Goal: Find contact information: Find contact information

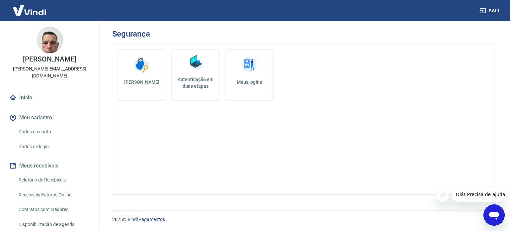
click at [492, 212] on icon "Abrir janela de mensagens" at bounding box center [494, 216] width 10 height 8
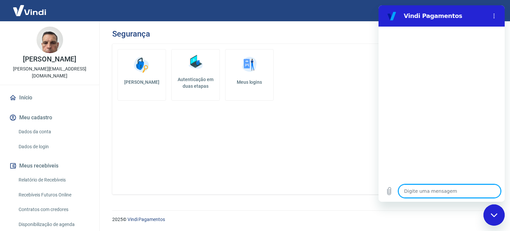
type textarea "o"
type textarea "x"
type textarea "ol"
type textarea "x"
type textarea "ola"
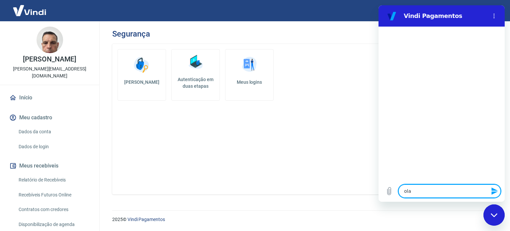
type textarea "x"
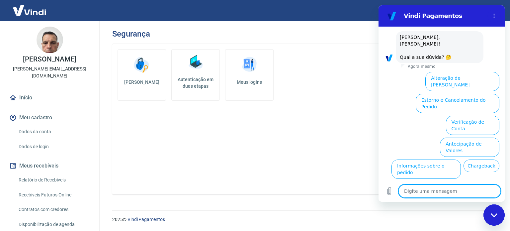
scroll to position [45, 0]
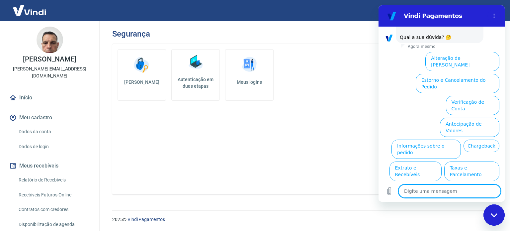
type textarea "f"
type textarea "x"
type textarea "fa"
type textarea "x"
type textarea "fal"
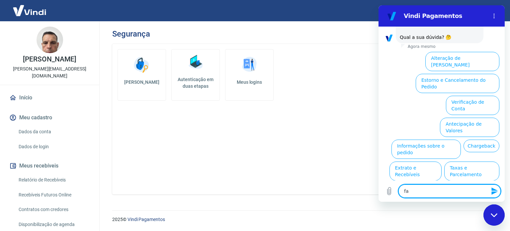
type textarea "x"
type textarea "fala"
type textarea "x"
type textarea "falar"
type textarea "x"
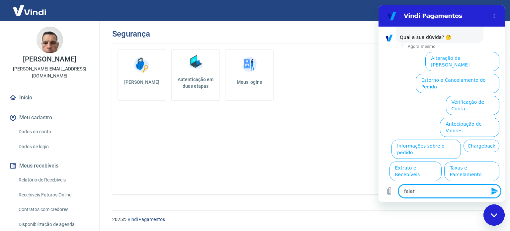
type textarea "falar"
type textarea "x"
type textarea "falar c"
type textarea "x"
type textarea "falar co"
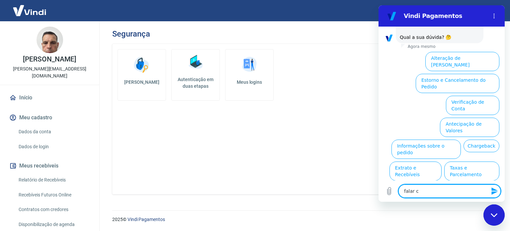
type textarea "x"
type textarea "falar com"
type textarea "x"
type textarea "falar com"
type textarea "x"
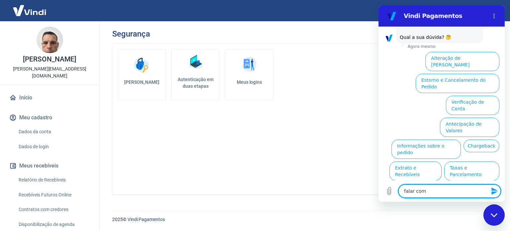
type textarea "falar com a"
type textarea "x"
type textarea "falar com at"
type textarea "x"
type textarea "falar com ate"
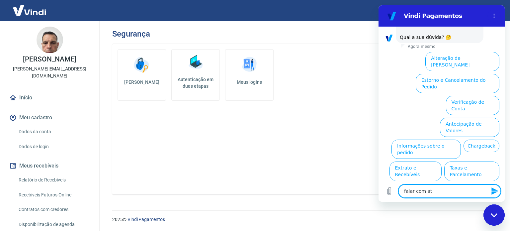
type textarea "x"
type textarea "falar com [GEOGRAPHIC_DATA]"
type textarea "x"
type textarea "falar com atend"
type textarea "x"
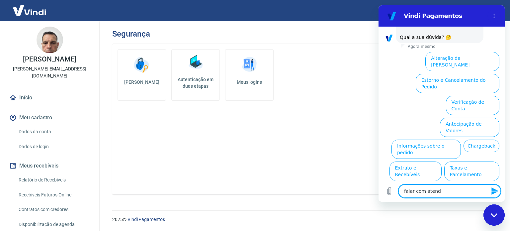
type textarea "falar com atende"
type textarea "x"
type textarea "falar com atenden"
type textarea "x"
type textarea "falar com atendent"
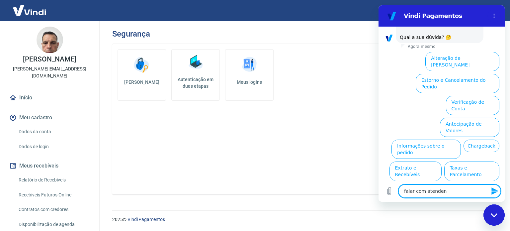
type textarea "x"
type textarea "falar com atendente"
type textarea "x"
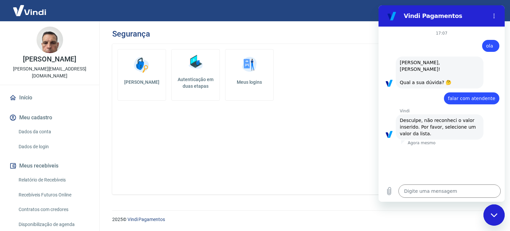
click at [489, 217] on div "Fechar janela de mensagens" at bounding box center [494, 215] width 20 height 20
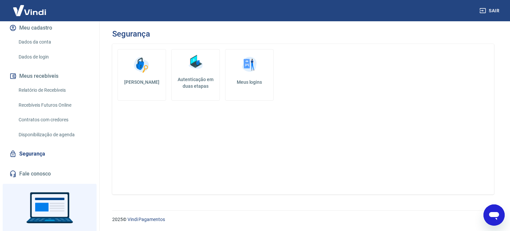
scroll to position [108, 0]
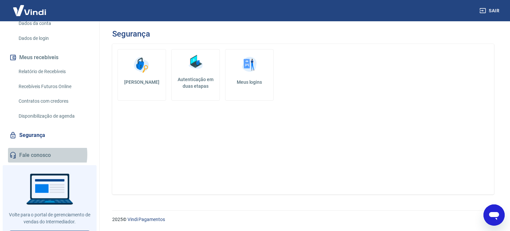
click at [34, 148] on link "Fale conosco" at bounding box center [49, 155] width 83 height 15
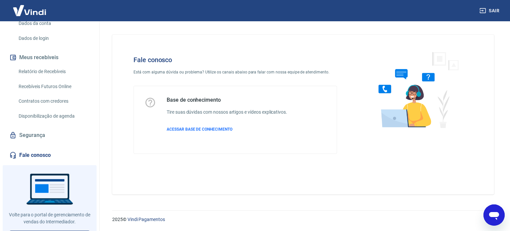
scroll to position [113, 0]
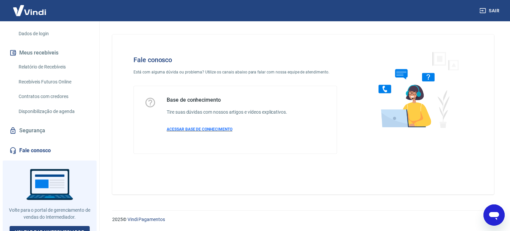
click at [188, 131] on span "ACESSAR BASE DE CONHECIMENTO" at bounding box center [200, 129] width 66 height 5
type textarea "x"
